Goal: Check status

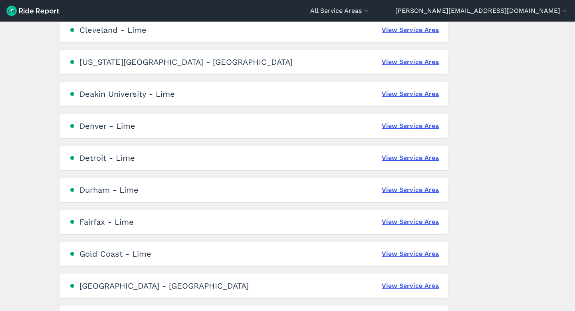
scroll to position [558, 0]
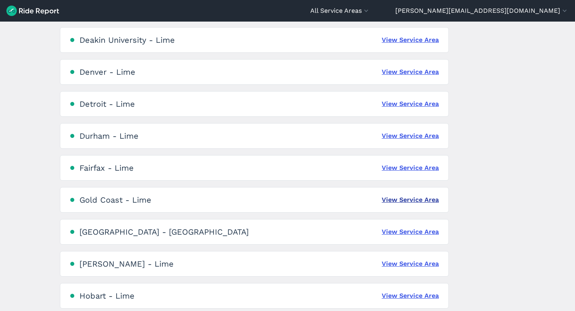
click at [388, 200] on link "View Service Area" at bounding box center [410, 200] width 57 height 10
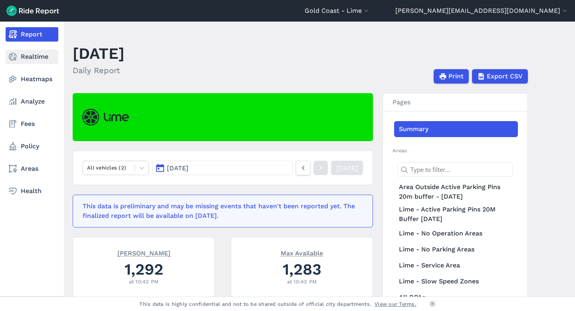
click at [32, 55] on link "Realtime" at bounding box center [32, 56] width 53 height 14
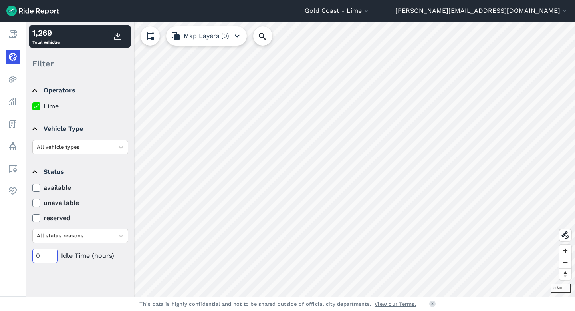
click at [36, 255] on input "0" at bounding box center [45, 255] width 26 height 14
type input "48"
